Goal: Contribute content

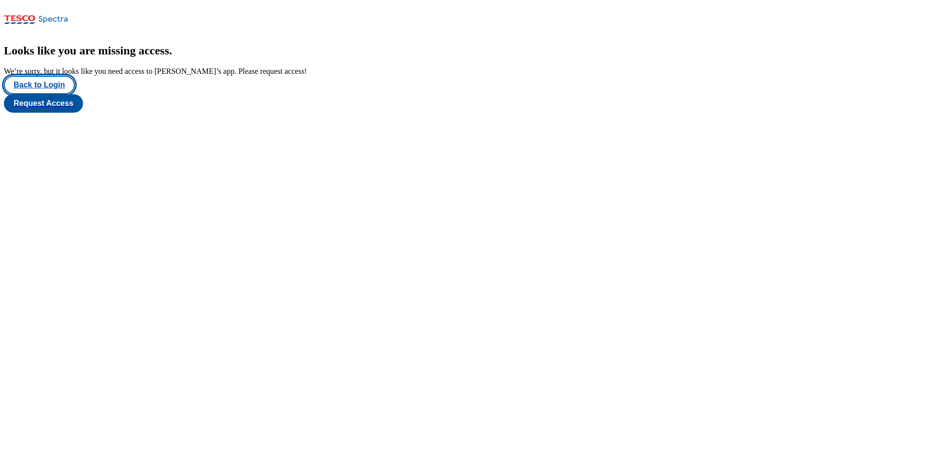
click at [48, 94] on button "Back to Login" at bounding box center [39, 85] width 71 height 18
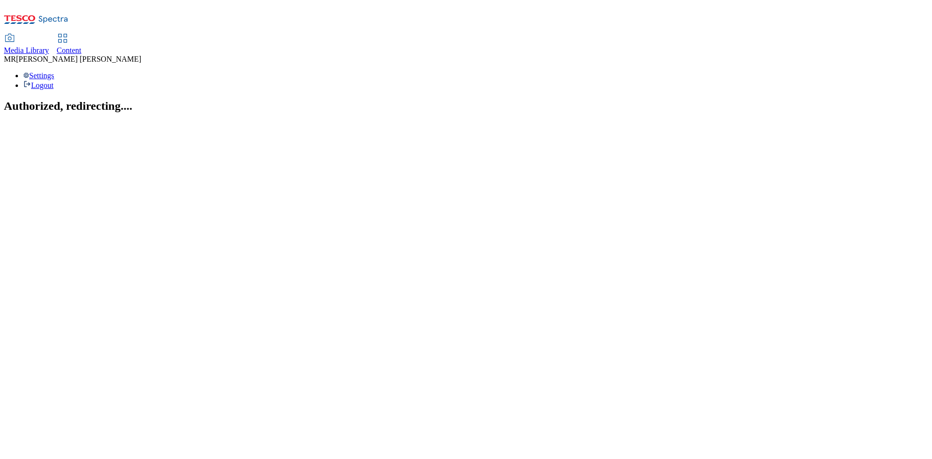
click at [82, 34] on link "Content" at bounding box center [69, 44] width 25 height 20
select select "ghs-[GEOGRAPHIC_DATA]"
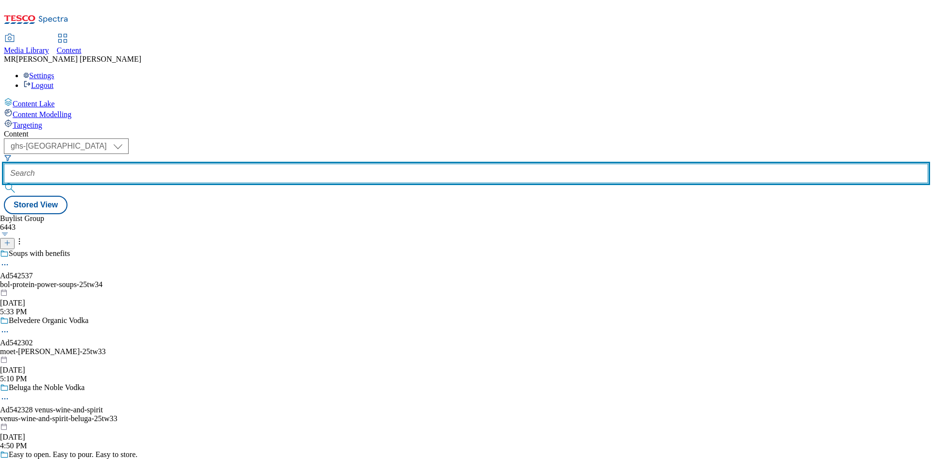
click at [215, 164] on input "text" at bounding box center [466, 173] width 924 height 19
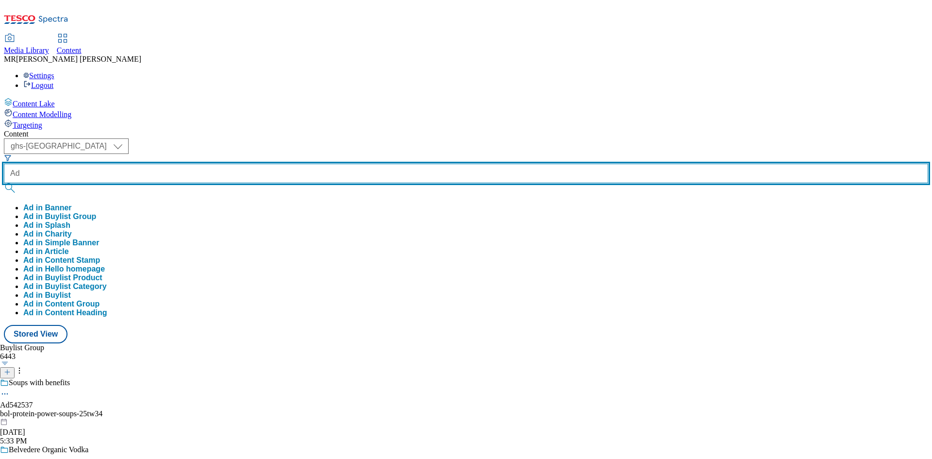
paste input "542302"
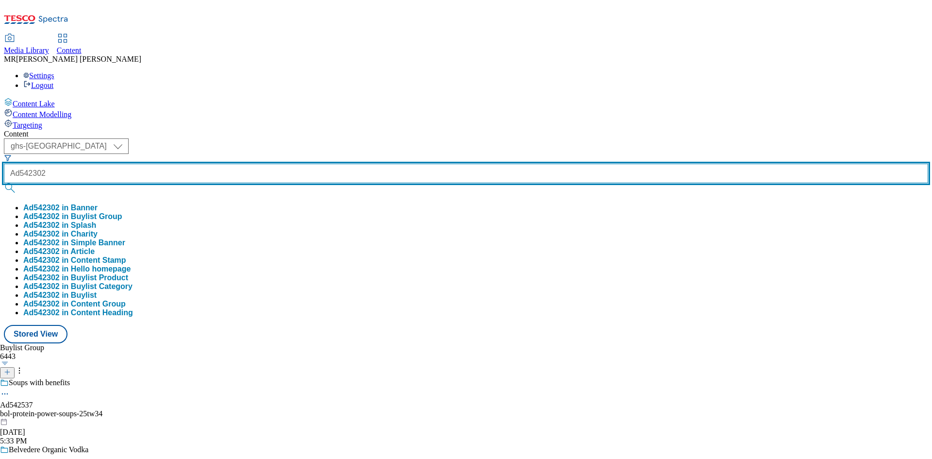
type input "Ad542302"
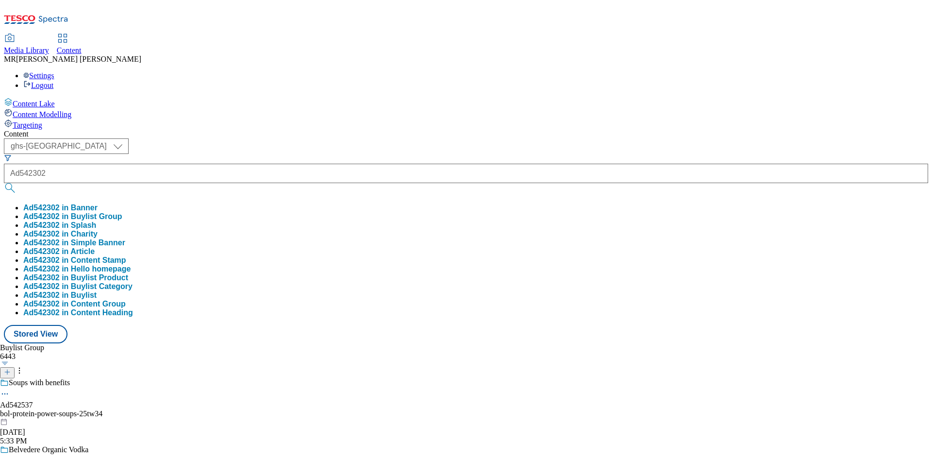
click at [122, 212] on button "Ad542302 in Buylist Group" at bounding box center [72, 216] width 99 height 9
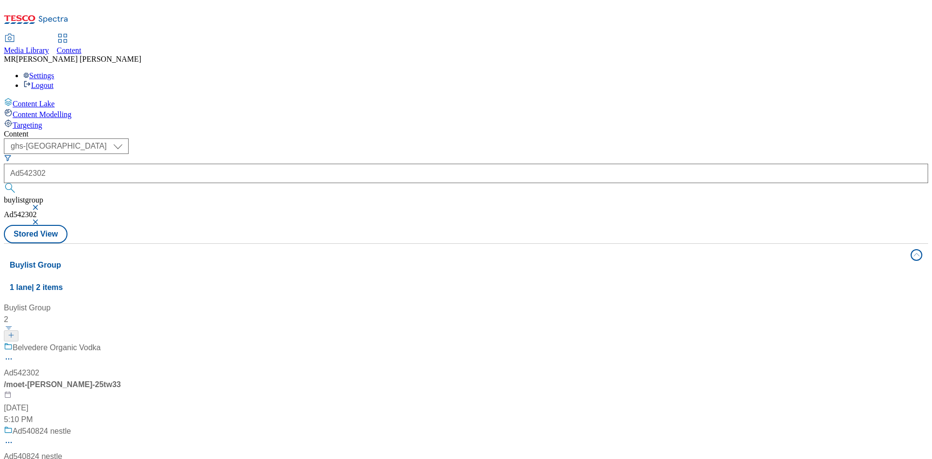
click at [125, 342] on div "Belvedere Organic Vodka" at bounding box center [64, 354] width 121 height 25
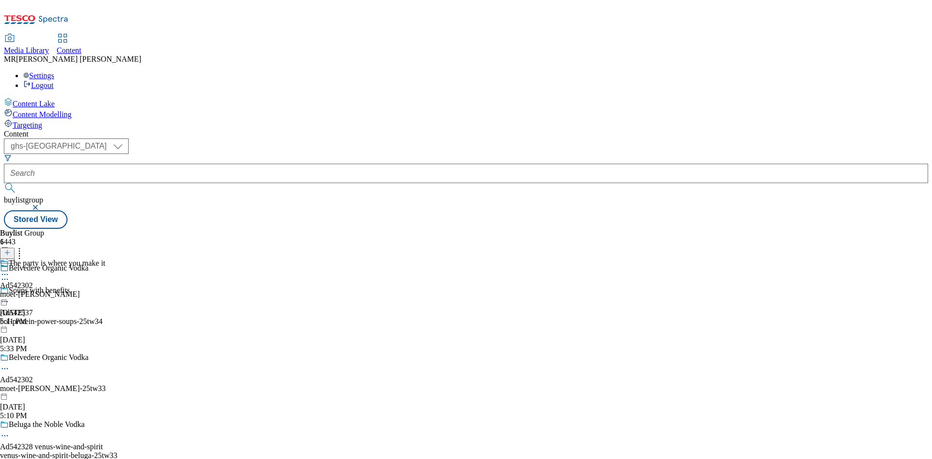
click at [105, 259] on div "The party is where you make it Ad542302 moet-[PERSON_NAME] [DATE] 5:11 PM" at bounding box center [52, 292] width 105 height 67
click at [10, 292] on icon at bounding box center [5, 297] width 10 height 10
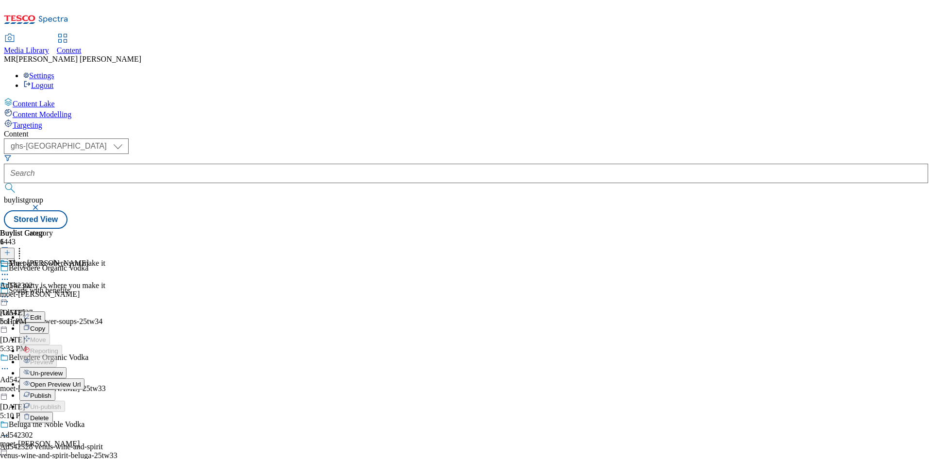
click at [81, 381] on span "Open Preview Url" at bounding box center [55, 384] width 50 height 7
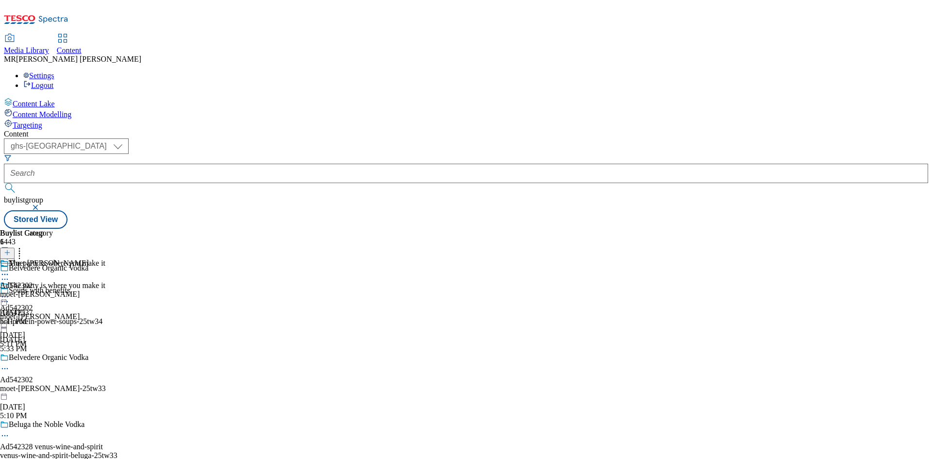
click at [10, 292] on icon at bounding box center [5, 297] width 10 height 10
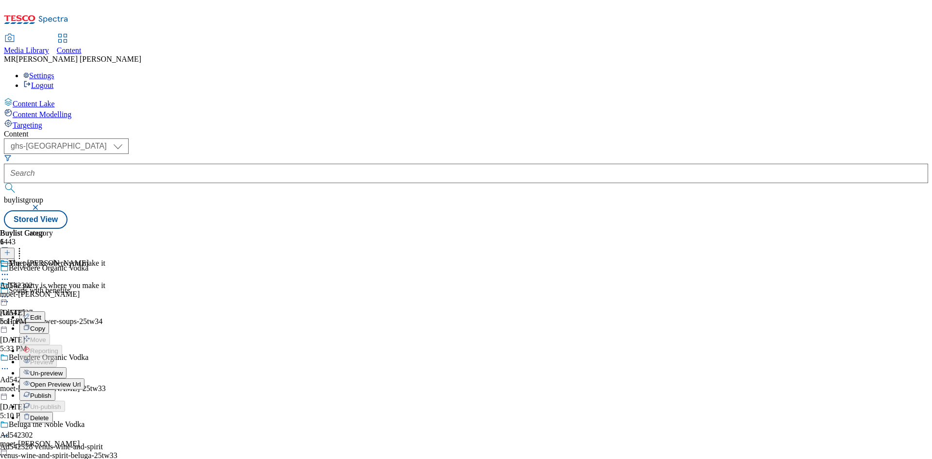
click at [51, 392] on span "Publish" at bounding box center [40, 395] width 21 height 7
